Goal: Find specific page/section: Find specific page/section

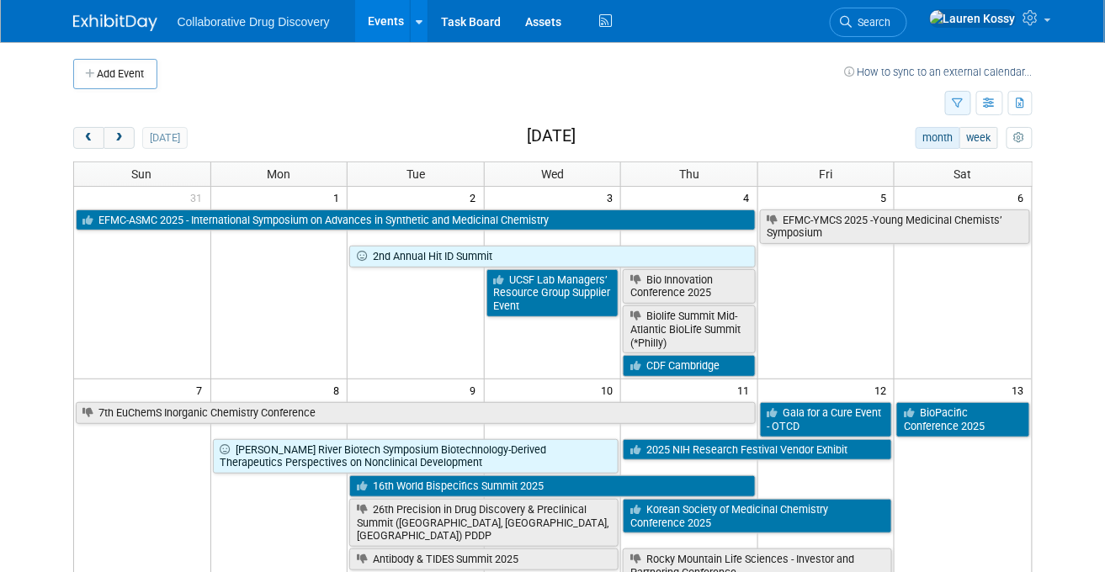
click at [960, 114] on button "button" at bounding box center [958, 103] width 26 height 24
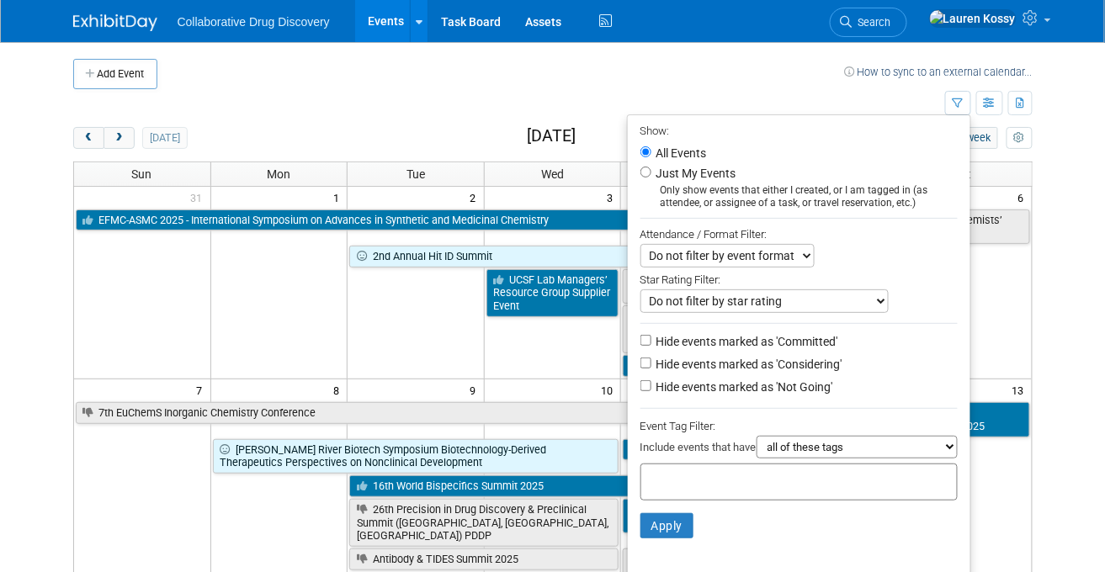
click at [800, 454] on select "all of these tags any one of these tags only and exactly these specific tags" at bounding box center [857, 447] width 201 height 23
select select "any"
click at [757, 438] on select "all of these tags any one of these tags only and exactly these specific tags" at bounding box center [857, 447] width 201 height 23
click at [662, 481] on input "text" at bounding box center [715, 479] width 135 height 17
type input "eu"
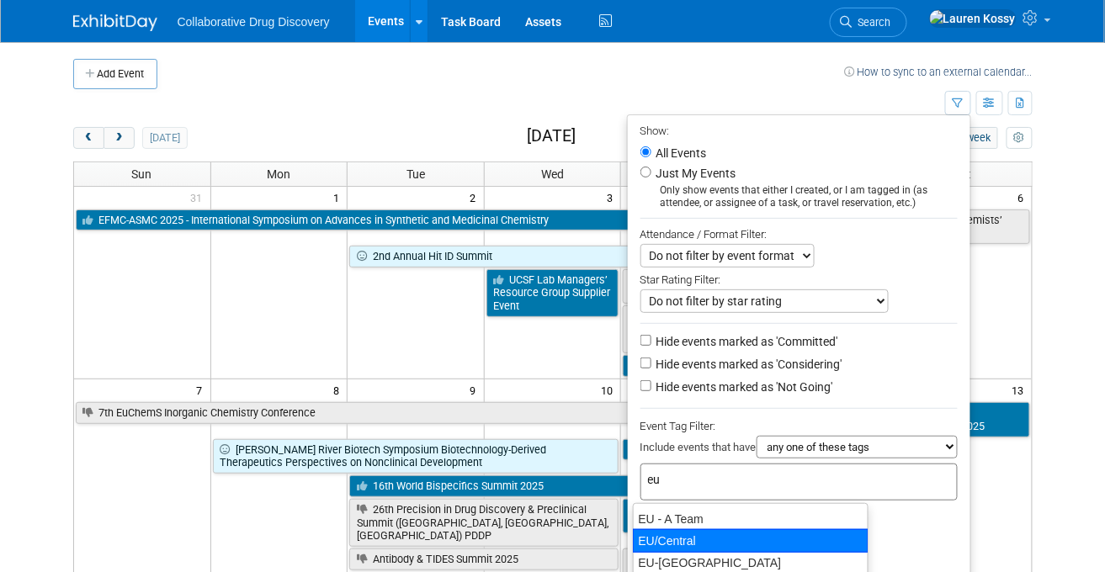
click at [681, 530] on div "EU/Central" at bounding box center [751, 541] width 236 height 24
type input "EU/Central"
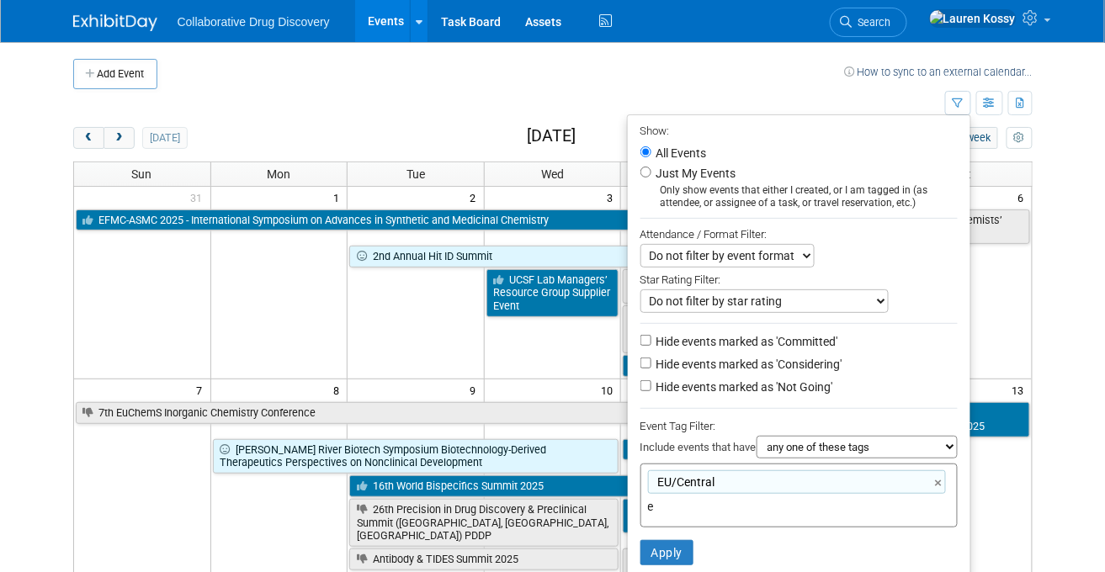
type input "eu"
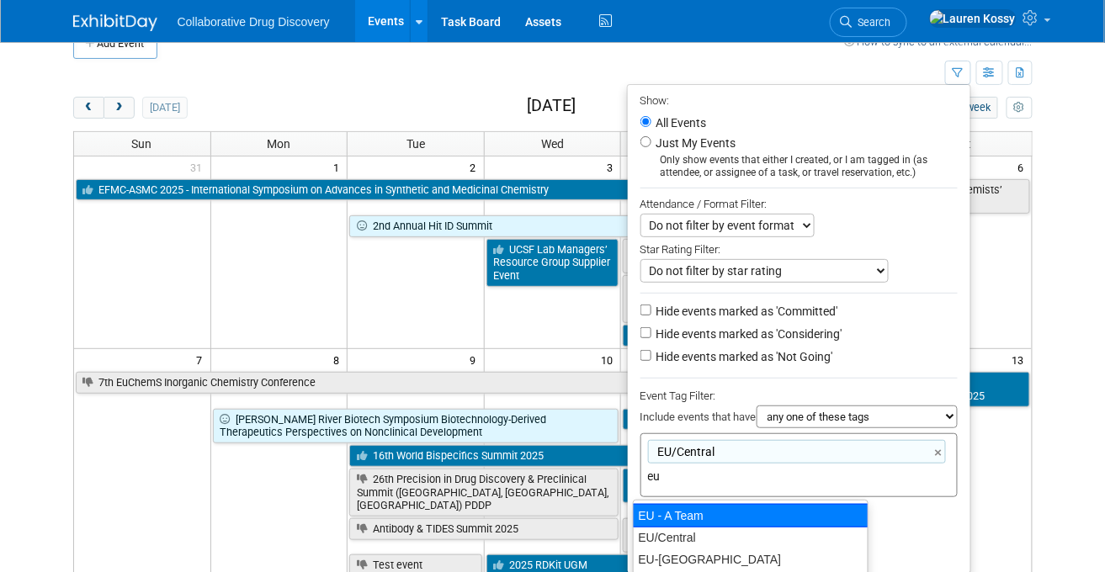
scroll to position [40, 0]
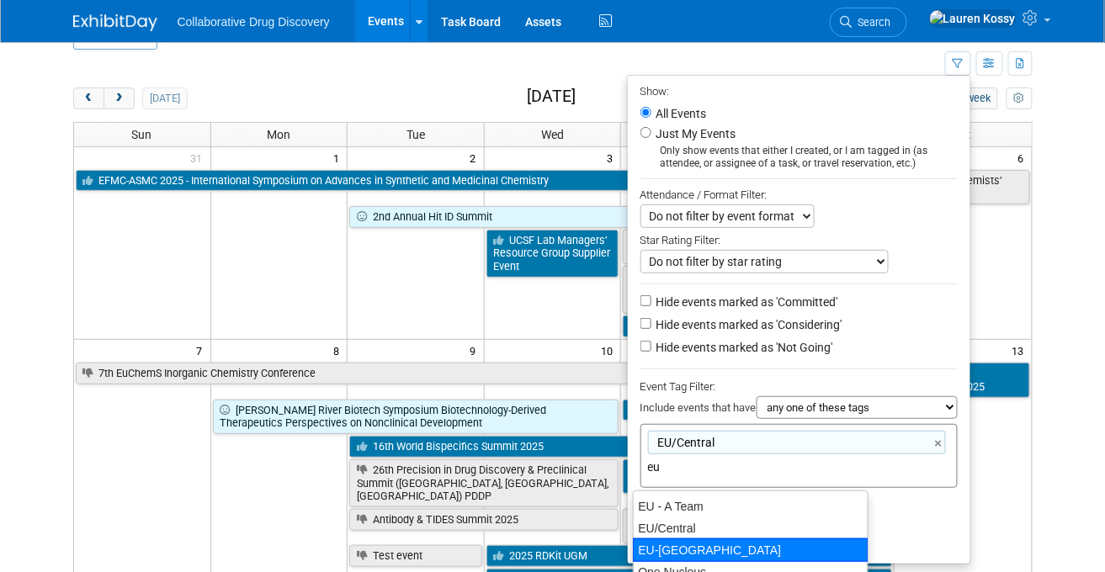
click at [688, 550] on div "EU-West Pod" at bounding box center [751, 551] width 236 height 24
type input "EU/Central, EU-West Pod"
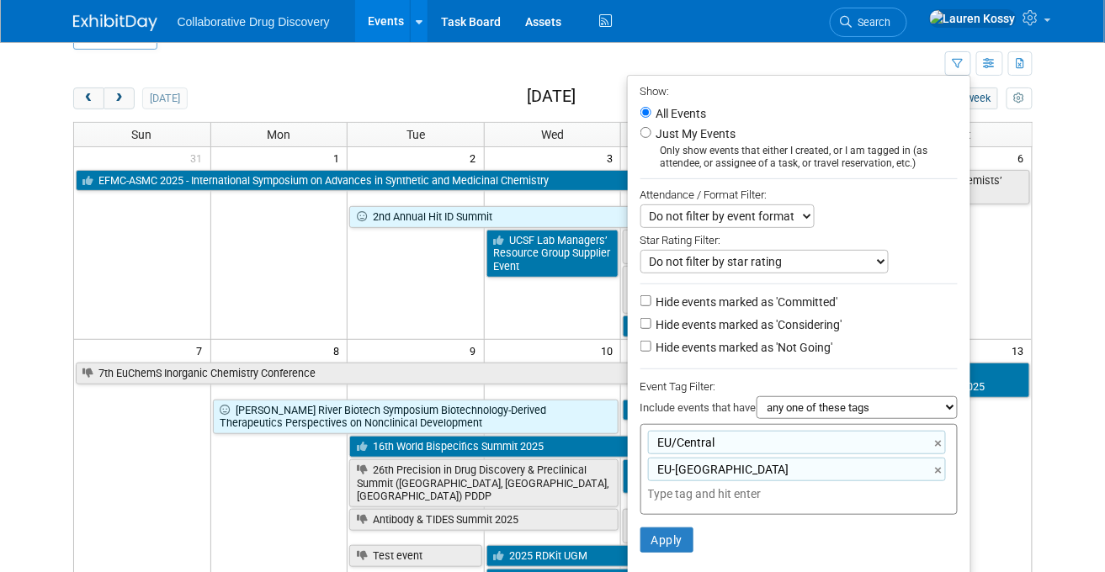
click at [669, 529] on li "Apply Clear Filters" at bounding box center [799, 540] width 343 height 50
click at [672, 538] on button "Apply" at bounding box center [667, 540] width 54 height 25
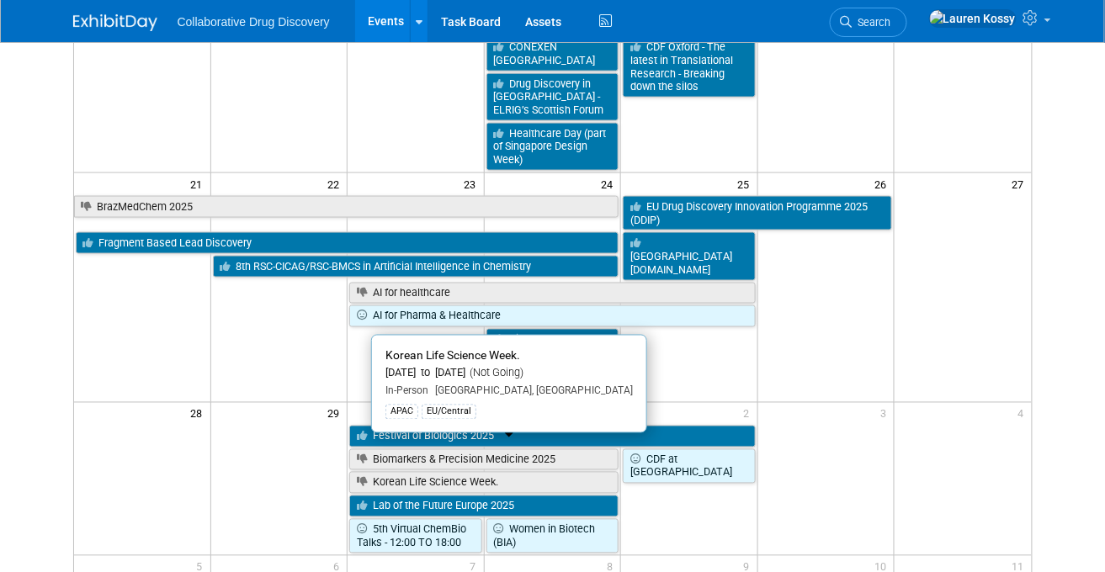
scroll to position [592, 0]
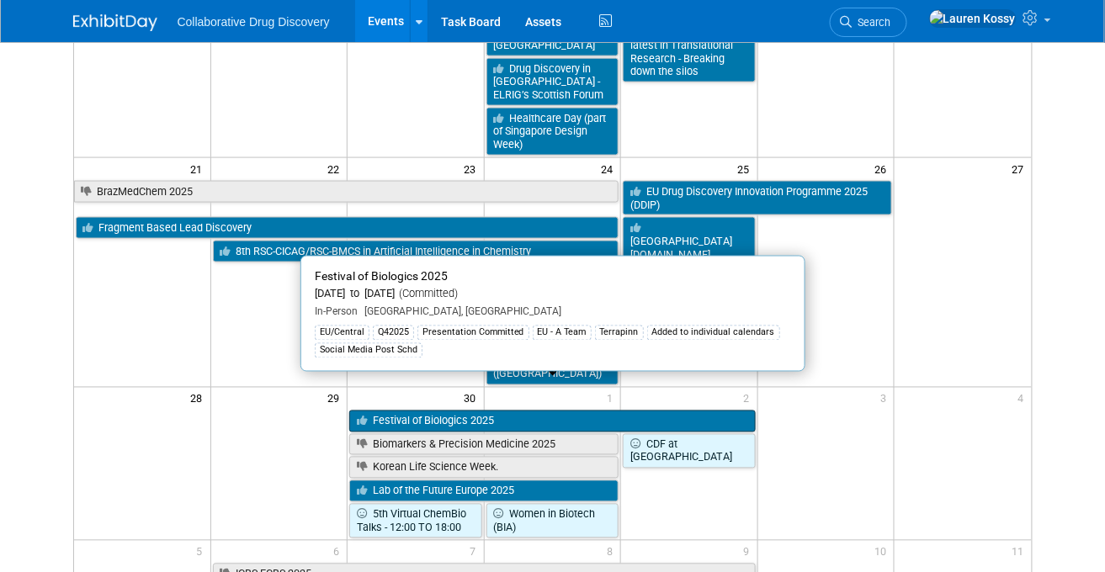
click at [552, 411] on link "Festival of Biologics 2025" at bounding box center [552, 422] width 406 height 22
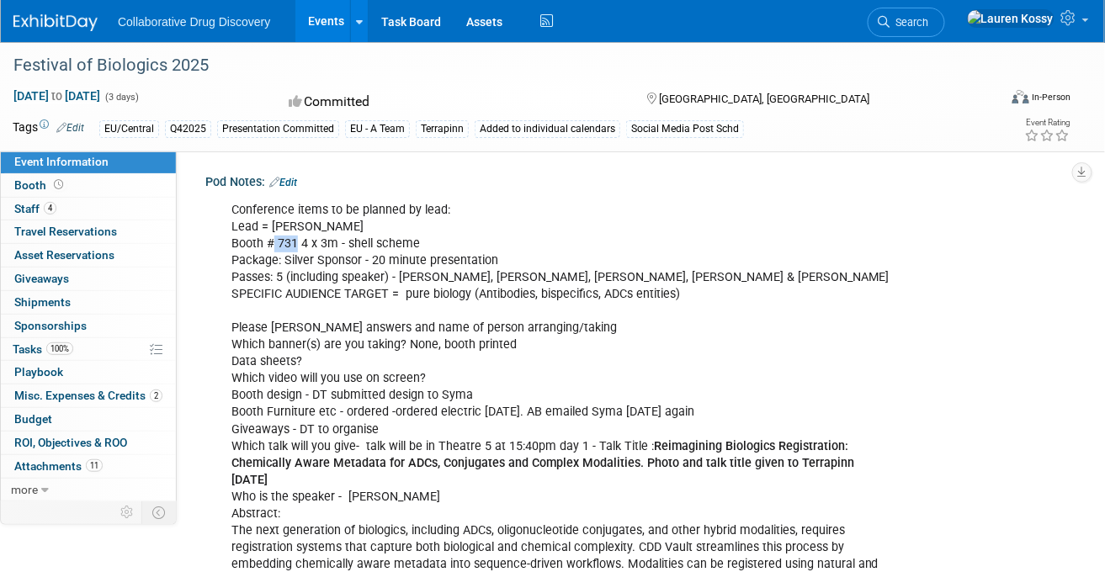
drag, startPoint x: 295, startPoint y: 241, endPoint x: 274, endPoint y: 240, distance: 20.2
click at [274, 240] on div "Conference items to be planned by lead: Lead = [PERSON_NAME] # 731 4 x 3m - she…" at bounding box center [561, 481] width 682 height 575
copy div "731"
